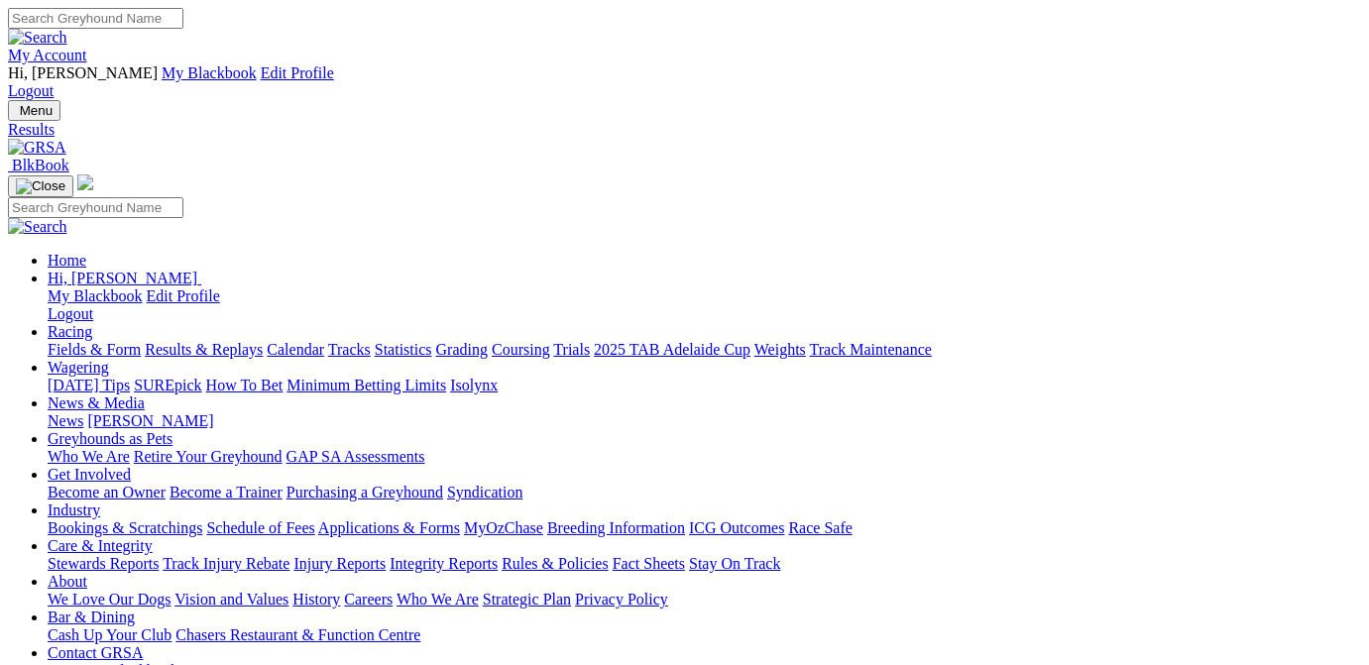
scroll to position [299, 0]
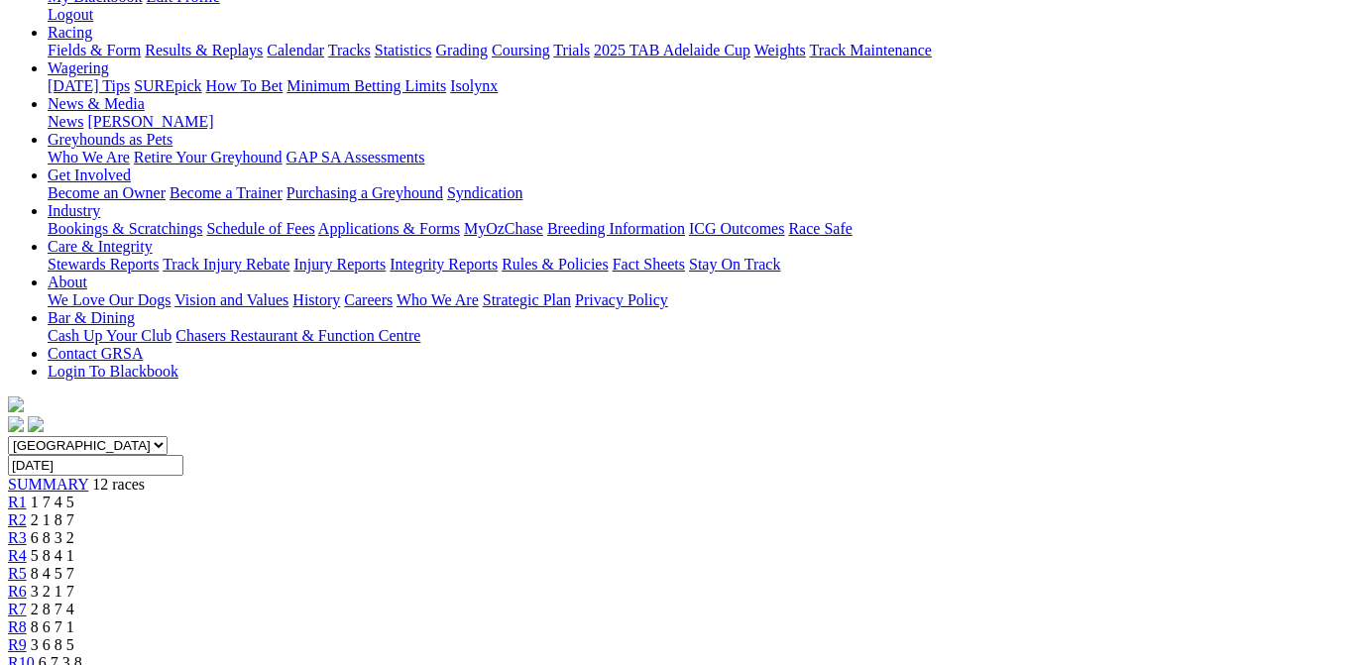
scroll to position [499, 0]
